Goal: Answer question/provide support

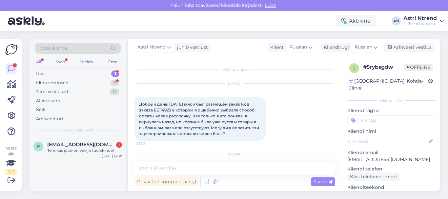
scroll to position [68, 0]
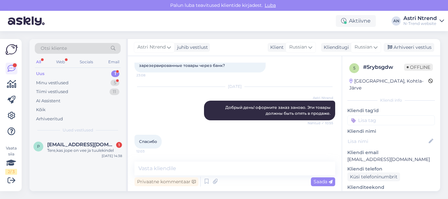
click at [114, 72] on div "1" at bounding box center [115, 74] width 8 height 7
click at [90, 147] on span "[EMAIL_ADDRESS][DOMAIN_NAME]" at bounding box center [81, 145] width 68 height 6
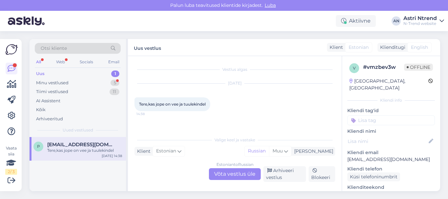
scroll to position [0, 0]
click at [228, 174] on div "Estonian to Russian Võta vestlus üle" at bounding box center [235, 174] width 52 height 12
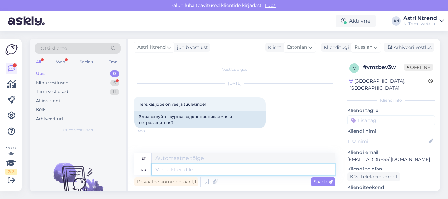
click at [187, 171] on textarea at bounding box center [244, 169] width 184 height 11
type textarea "посмотрите"
type textarea "vaata lähemalt"
type textarea "посмотрите фирмы"
type textarea "vaadake ettevõtteid"
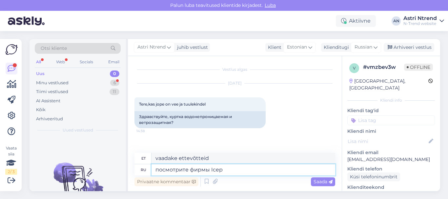
type textarea "посмотрите фирмы Icepe"
type textarea "Vaadake Icepi ettevõtteid"
type textarea "посмотрите фирмы Icepeak"
type textarea "Tutvu Icepeak ettevõtetega"
type textarea "посмотрите фирмы Icepeak,"
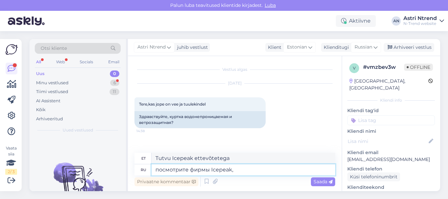
type textarea "vaadake Icepeak ettevõtteid,"
type textarea "посмотрите фирмы Icepeak, [PERSON_NAME]"
type textarea "Vaadake Icepeaki, Hu"
type textarea "посмотрите фирмы Icepeak, Huppa,"
type textarea "vaadake ettevõtteid Icepeak, Huppa"
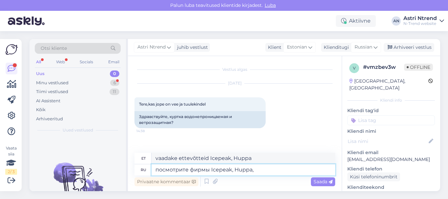
type textarea "посмотрите фирмы Icepeak, Huppa,"
type textarea "Vaadake ettevõtteid Icepeak, Huppa,"
type textarea "посмотрите фирмы Icepeak, Huppa, Lenn"
type textarea "vaadake ettevõtteid Icepeak, Huppa, Le"
type textarea "посмотрите фирмы Icepeak, Huppa, Lenne"
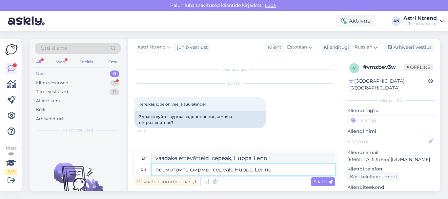
type textarea "vaadake ettevõtteid Icepeak, Huppa, Lenne"
type textarea "посмотрите фирмы Icepeak, Huppa, Lenne"
click at [316, 183] on span "Saada" at bounding box center [323, 182] width 19 height 6
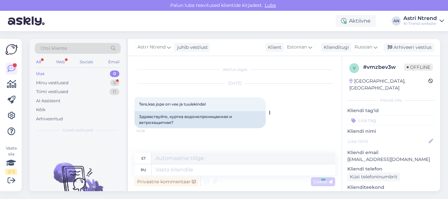
scroll to position [28, 0]
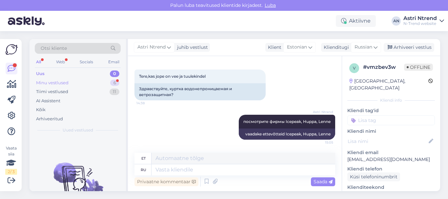
click at [65, 82] on div "Minu vestlused" at bounding box center [52, 83] width 33 height 7
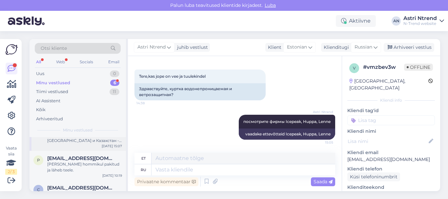
scroll to position [66, 0]
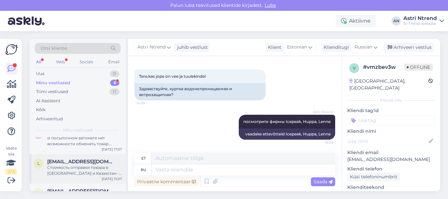
click at [57, 170] on div "Стоимость отправки товара в [GEOGRAPHIC_DATA] и Казахстан - конечная стоимоть о…" at bounding box center [84, 171] width 75 height 12
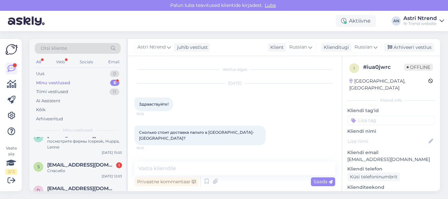
scroll to position [0, 0]
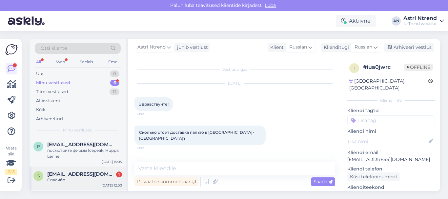
click at [76, 180] on div "Спасибо" at bounding box center [84, 180] width 75 height 6
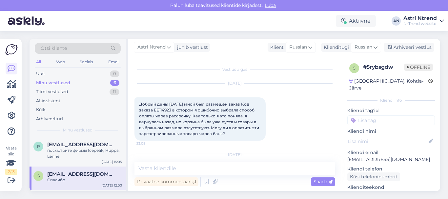
scroll to position [68, 0]
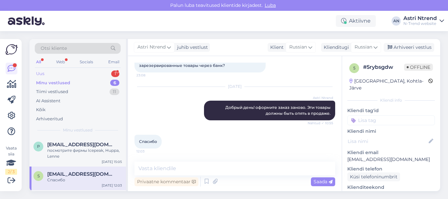
click at [52, 72] on div "Uus 1" at bounding box center [78, 73] width 86 height 9
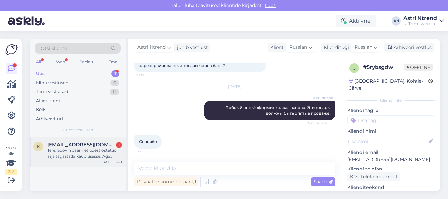
click at [77, 153] on div "Tere. Soovin paar netipoest ostetud asja tagastada kauplusesse. Aga kaasas ei o…" at bounding box center [84, 154] width 75 height 12
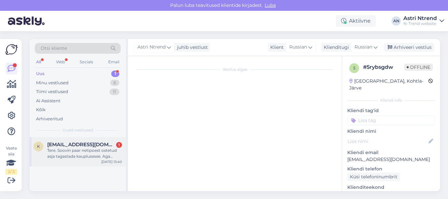
scroll to position [671, 0]
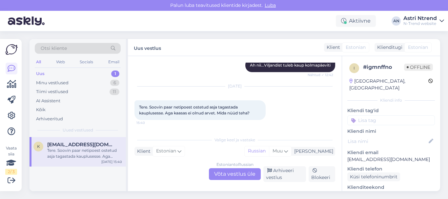
click at [226, 173] on div "Estonian to Russian Võta vestlus üle" at bounding box center [235, 174] width 52 height 12
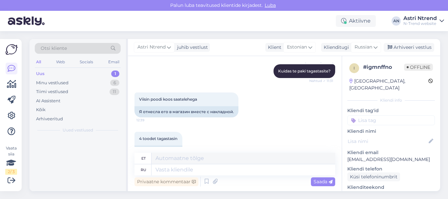
scroll to position [818, 0]
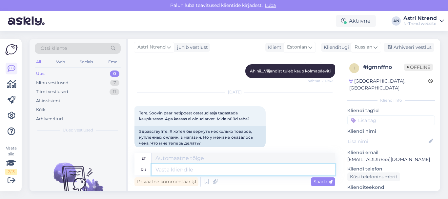
click at [166, 168] on textarea at bounding box center [244, 169] width 184 height 11
drag, startPoint x: 169, startPoint y: 125, endPoint x: 140, endPoint y: 125, distance: 28.9
click at [140, 126] on div "Здравствуйте. Я хотел бы вернуть несколько товаров, купленных онлайн, в магазин…" at bounding box center [200, 137] width 131 height 23
copy div "Здравствуйте."
click at [193, 171] on textarea at bounding box center [244, 169] width 184 height 11
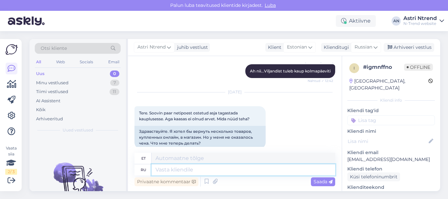
paste textarea "Здравствуйте."
type textarea "Здравствуйте."
type textarea "Tere."
type textarea "Здравствуйте. Посмотрите"
type textarea "Tere. Vaata järgi."
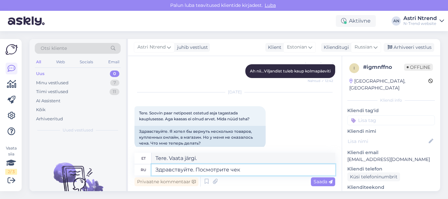
type textarea "Здравствуйте. Посмотрите чек"
type textarea "Tere. Palun vaadake kviitungit."
type textarea "Здравствуйте. Посмотрите чек в"
type textarea "Tere. Palun kontrollige oma kviitungit."
type textarea "Здравствуйте. Посмотрите чек в э"
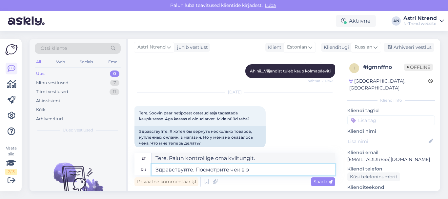
type textarea "Tere. Palun kontrollige e-kirjas olevat kviitungit."
type textarea "Здравствуйте. Посмотрите чек в элек"
type textarea "Tere. Palun kontrollige oma e-posti teel saadetud kviitungit."
type textarea "Здравствуйте. Посмотрите чек в элетронной"
type textarea "Tere. Palun kontrollige oma kviitungit e-kirjas."
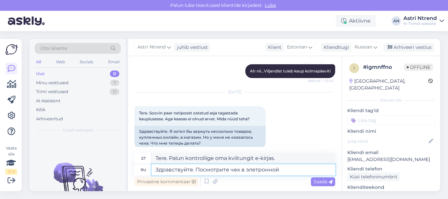
click at [256, 170] on textarea "Здравствуйте. Посмотрите чек в элетронной" at bounding box center [244, 169] width 184 height 11
click at [288, 168] on textarea "Здравствуйте. Посмотрите чек в электронной" at bounding box center [244, 169] width 184 height 11
type textarea "Здравствуйте. Посмотрите чек в электронной почт"
type textarea "Tere. Palun kontrollige oma e-posti aadressi kviitungi osas."
type textarea "Здравствуйте. Посмотрите чек в электронной почте"
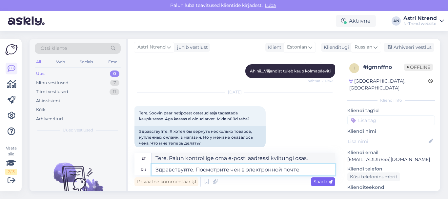
type textarea "Tere. [PERSON_NAME] kontrollige oma e-kirjas olevat kviitungit."
type textarea "Здравствуйте. Посмотрите чек в электронной почте"
click at [319, 182] on span "Saada" at bounding box center [323, 182] width 19 height 6
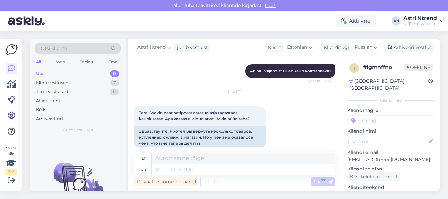
scroll to position [861, 0]
